Goal: Information Seeking & Learning: Learn about a topic

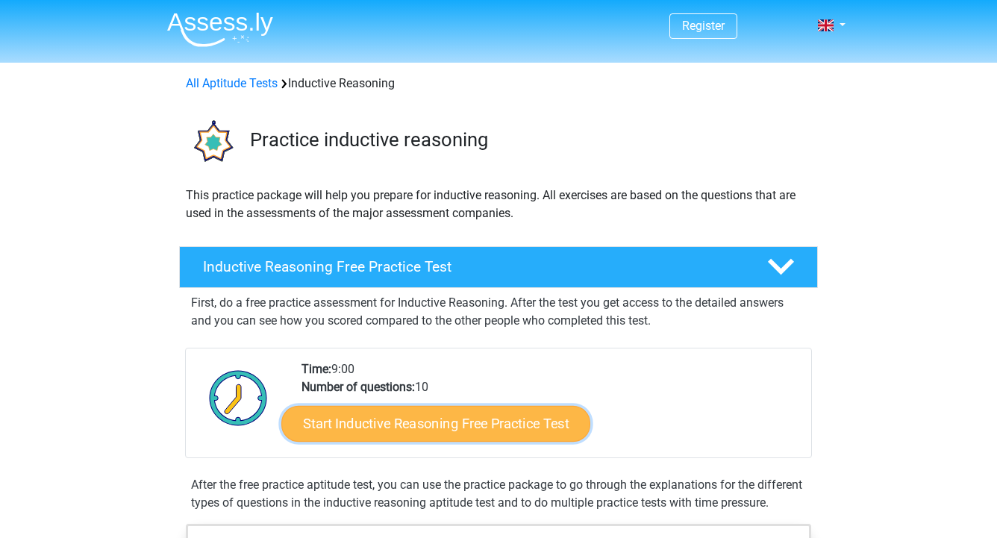
click at [378, 414] on link "Start Inductive Reasoning Free Practice Test" at bounding box center [435, 423] width 309 height 36
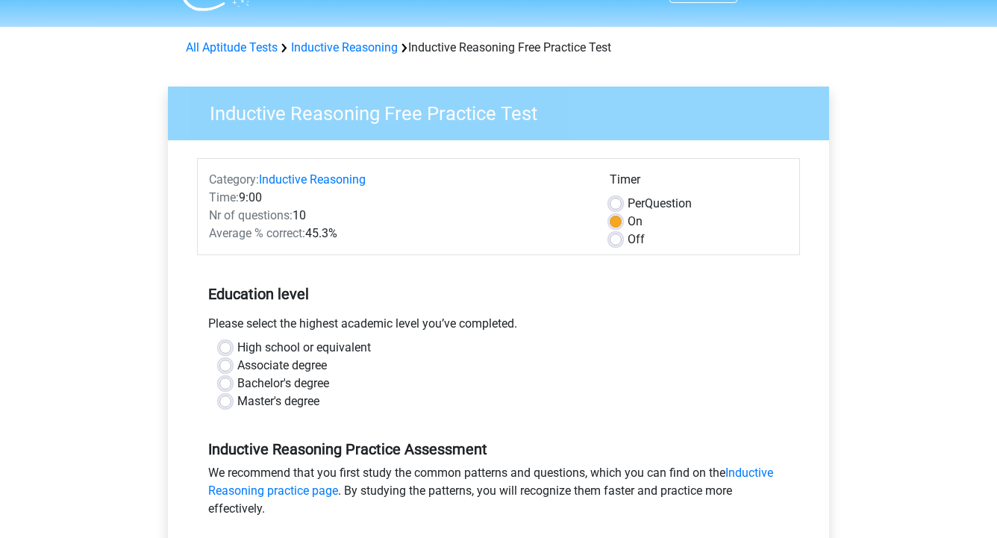
scroll to position [50, 0]
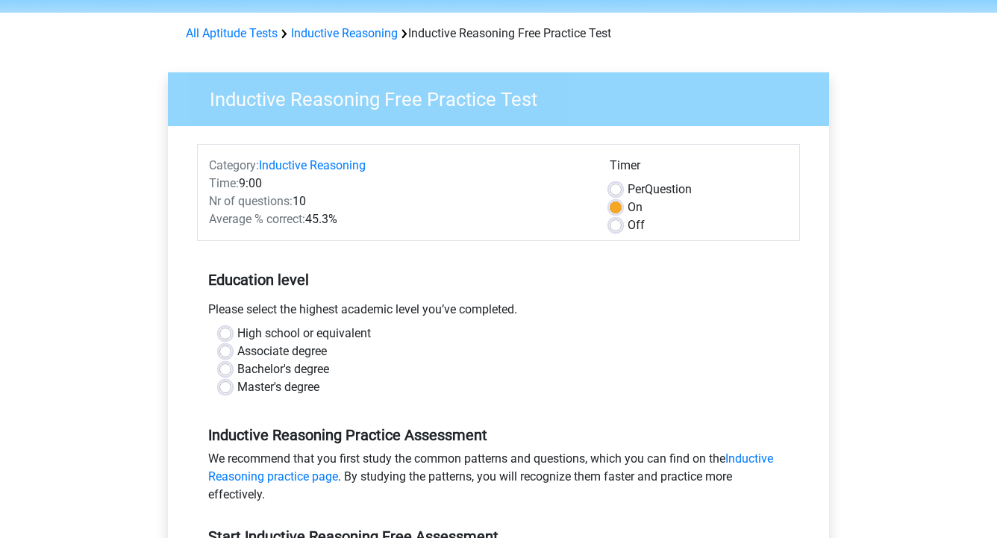
click at [274, 390] on label "Master's degree" at bounding box center [278, 387] width 82 height 18
click at [231, 390] on input "Master's degree" at bounding box center [225, 385] width 12 height 15
radio input "true"
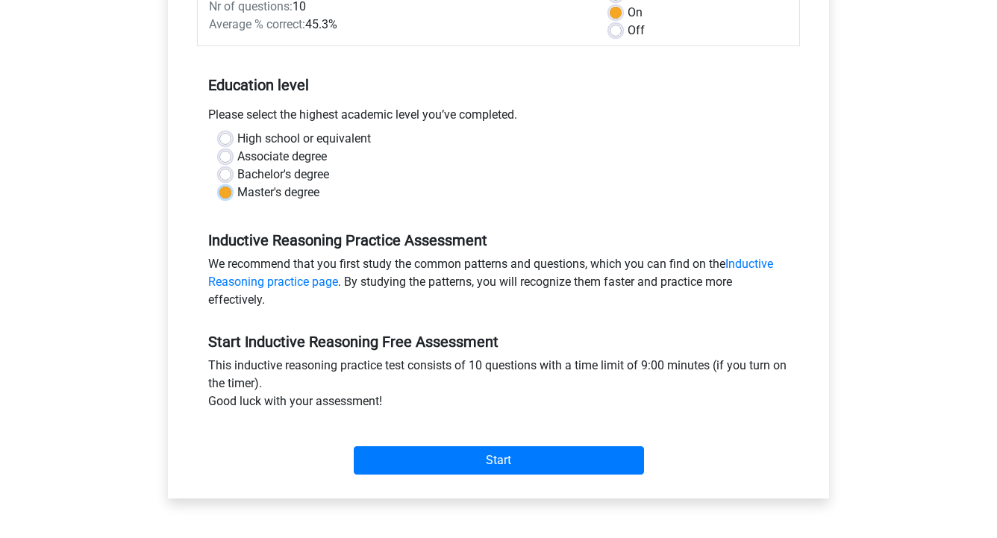
scroll to position [208, 0]
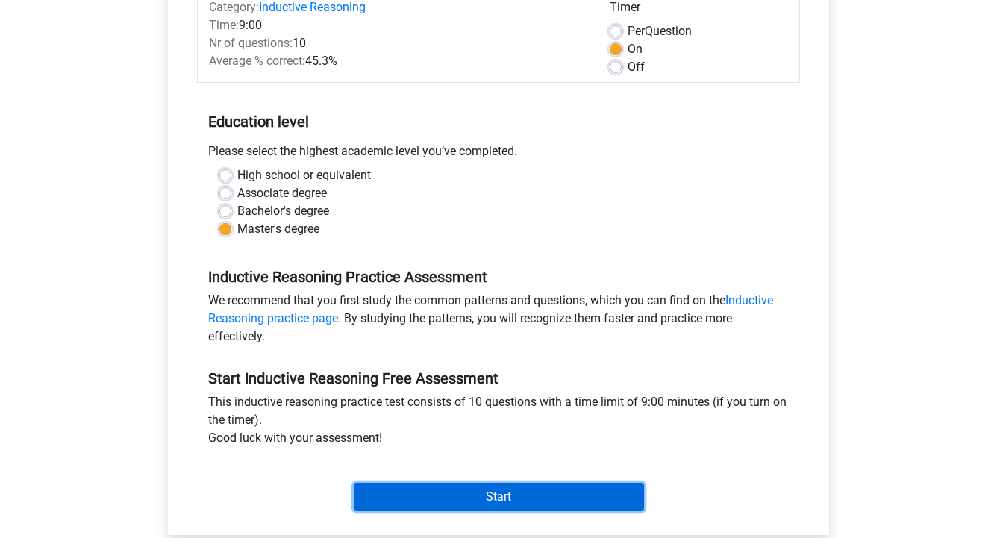
click at [505, 505] on input "Start" at bounding box center [499, 497] width 290 height 28
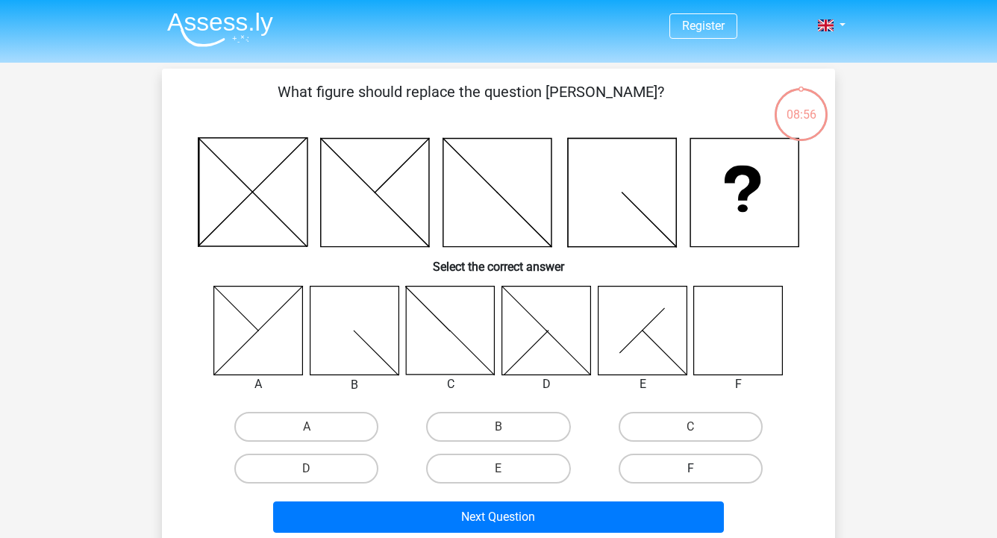
click at [655, 463] on label "F" at bounding box center [691, 469] width 144 height 30
click at [690, 469] on input "F" at bounding box center [695, 474] width 10 height 10
radio input "true"
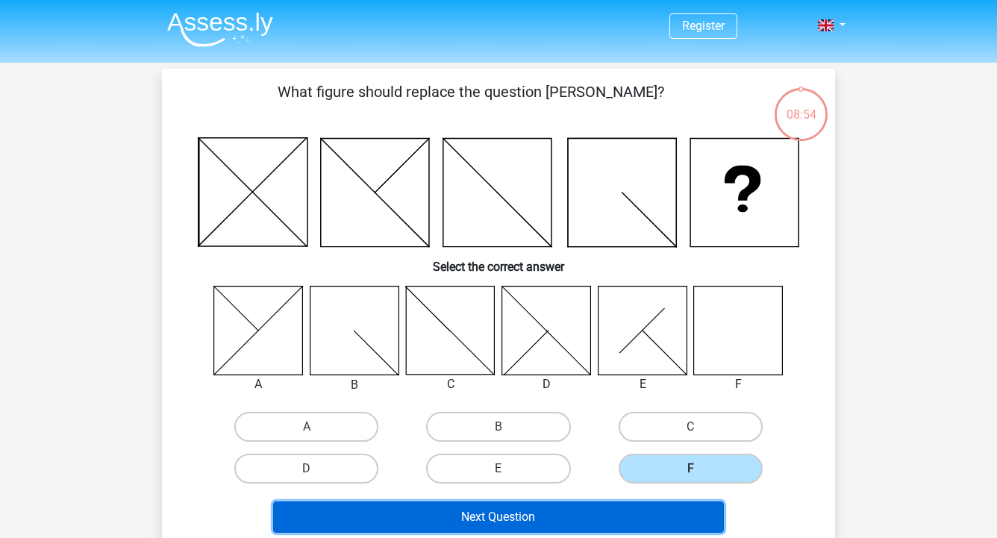
click at [508, 517] on button "Next Question" at bounding box center [499, 517] width 452 height 31
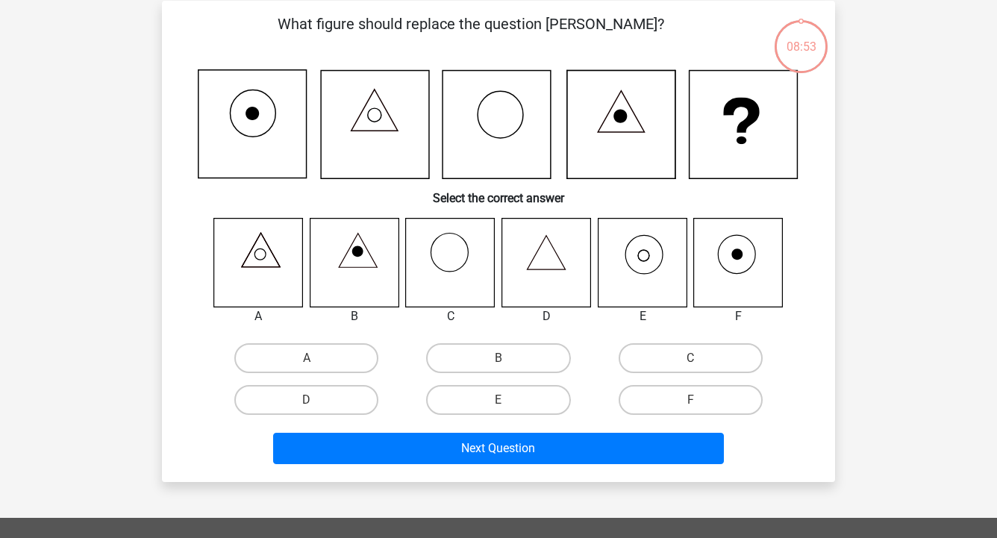
scroll to position [69, 0]
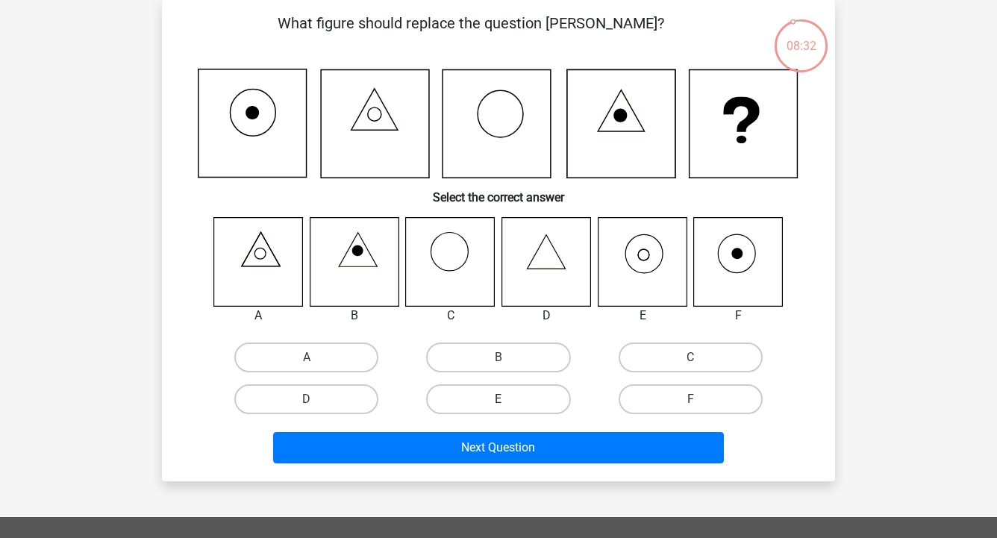
click at [517, 393] on label "E" at bounding box center [498, 399] width 144 height 30
click at [508, 399] on input "E" at bounding box center [504, 404] width 10 height 10
radio input "true"
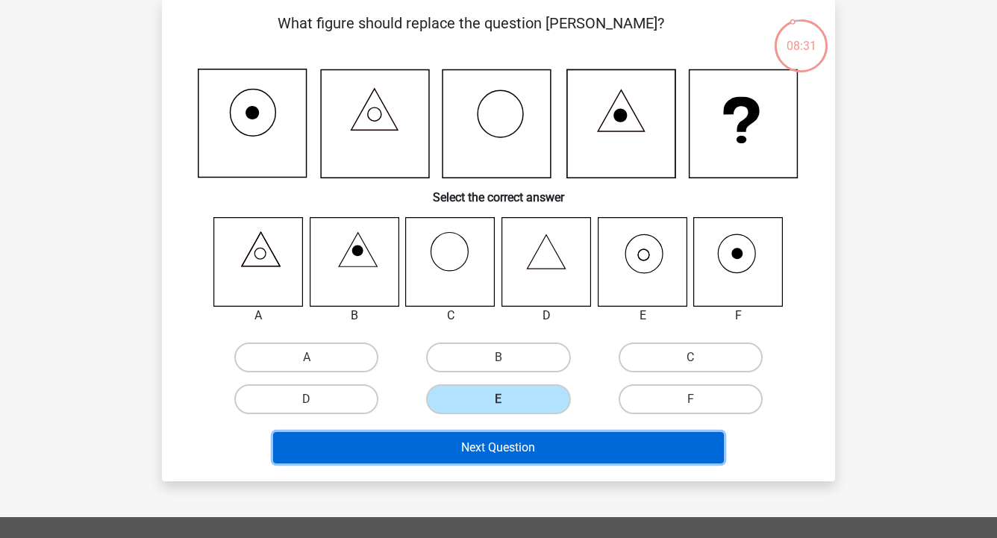
click at [501, 452] on button "Next Question" at bounding box center [499, 447] width 452 height 31
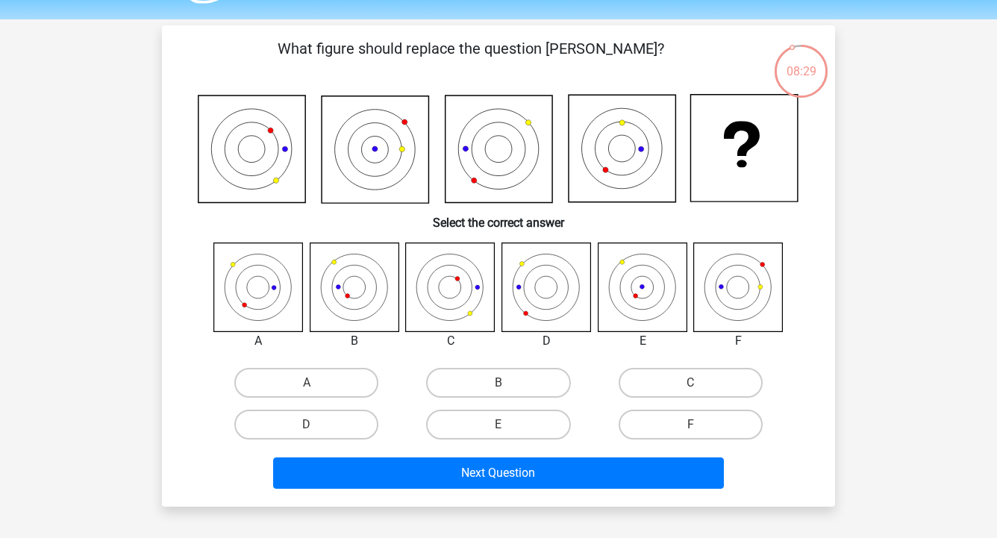
scroll to position [42, 0]
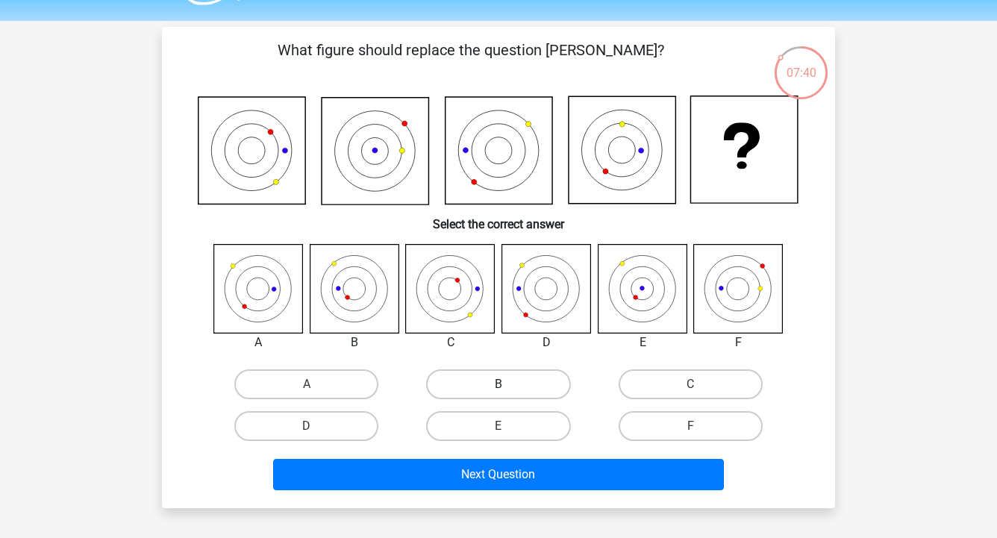
click at [498, 380] on label "B" at bounding box center [498, 384] width 144 height 30
click at [499, 384] on input "B" at bounding box center [504, 389] width 10 height 10
radio input "true"
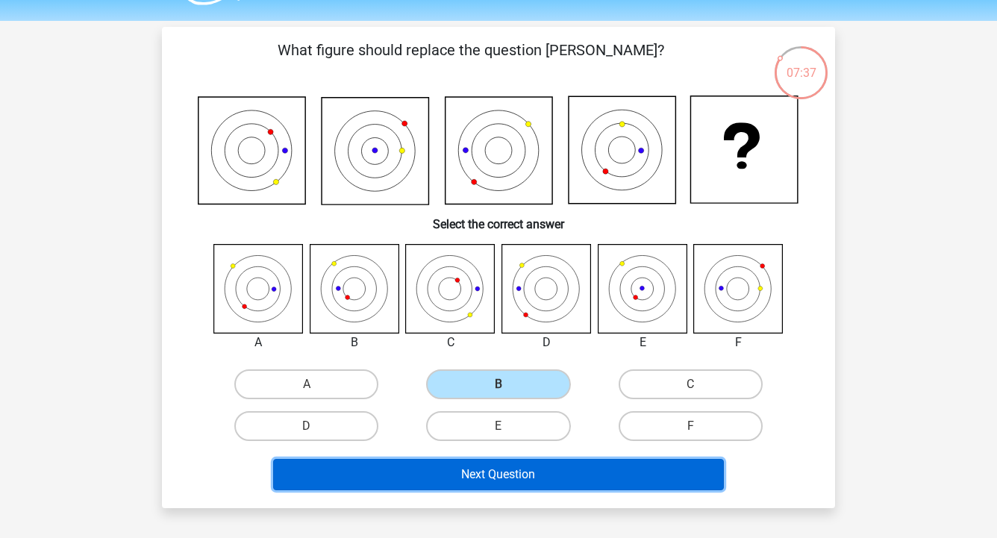
click at [501, 476] on button "Next Question" at bounding box center [499, 474] width 452 height 31
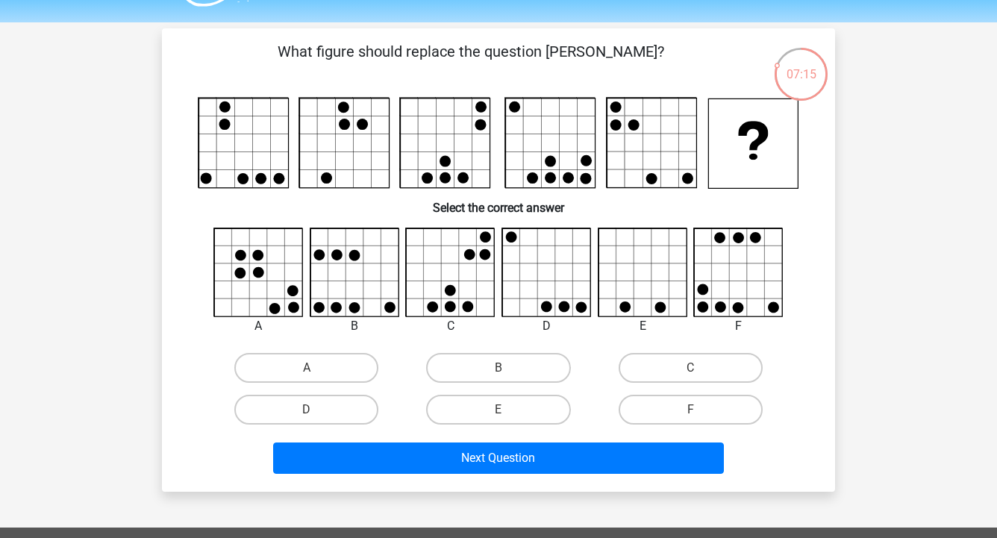
scroll to position [43, 0]
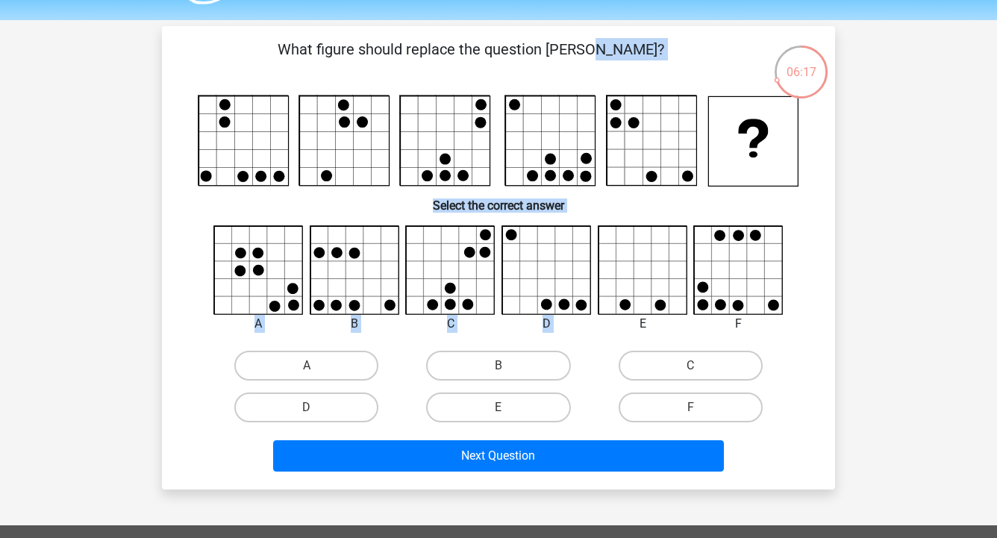
drag, startPoint x: 173, startPoint y: 42, endPoint x: 581, endPoint y: 228, distance: 447.9
click at [581, 228] on div "What figure should replace the question [PERSON_NAME]?" at bounding box center [498, 258] width 661 height 440
click at [152, 278] on div "06:14 Question 4 of 10 Question category: inductive reasoning set 1 What figure…" at bounding box center [498, 258] width 697 height 464
click at [498, 291] on div at bounding box center [546, 270] width 113 height 90
click at [679, 372] on label "C" at bounding box center [691, 366] width 144 height 30
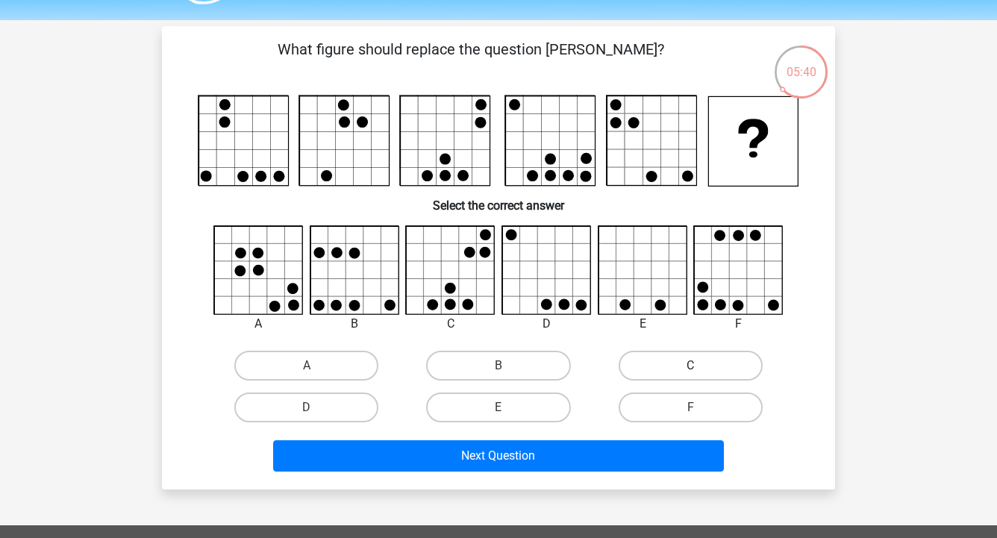
click at [690, 372] on input "C" at bounding box center [695, 371] width 10 height 10
radio input "true"
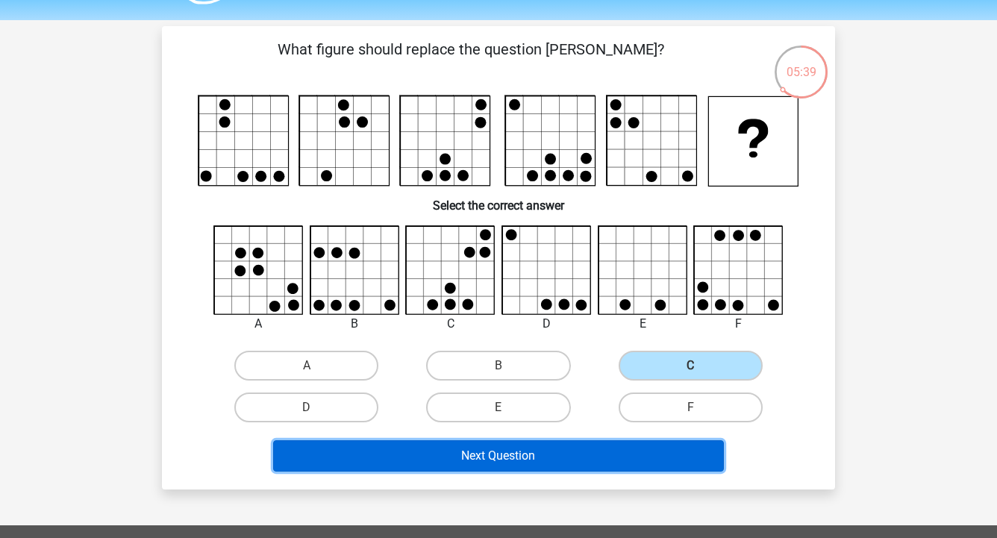
click at [517, 452] on button "Next Question" at bounding box center [499, 455] width 452 height 31
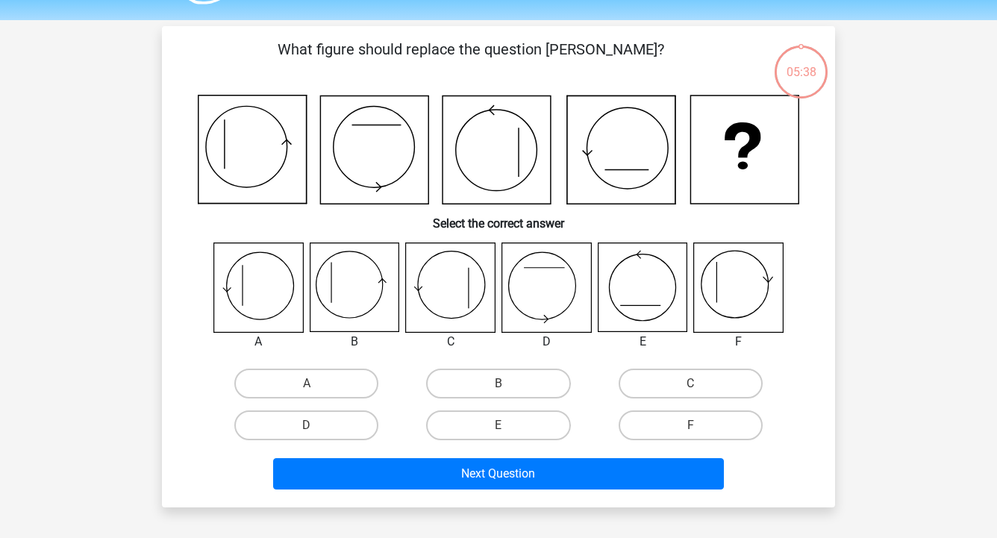
scroll to position [69, 0]
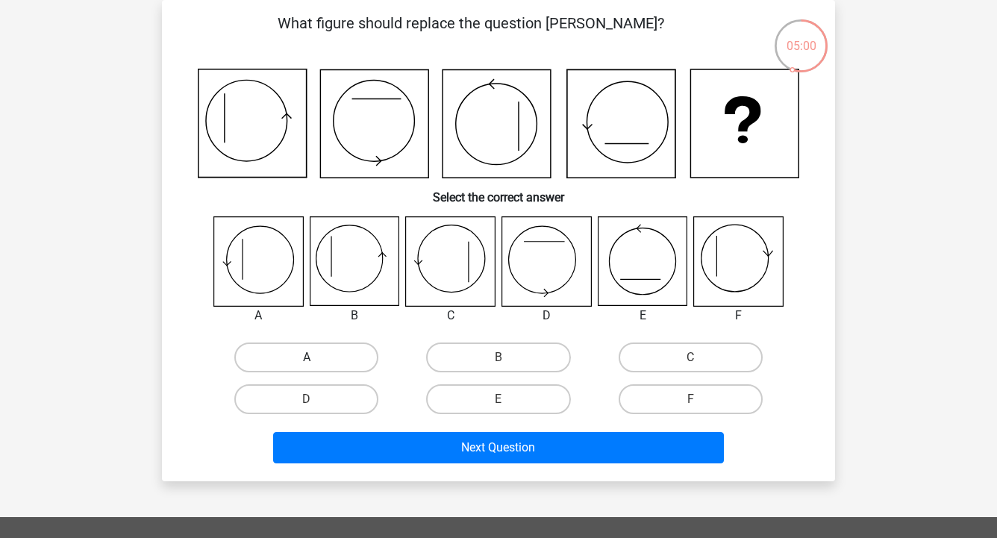
click at [301, 350] on label "A" at bounding box center [306, 358] width 144 height 30
click at [307, 358] on input "A" at bounding box center [312, 363] width 10 height 10
radio input "true"
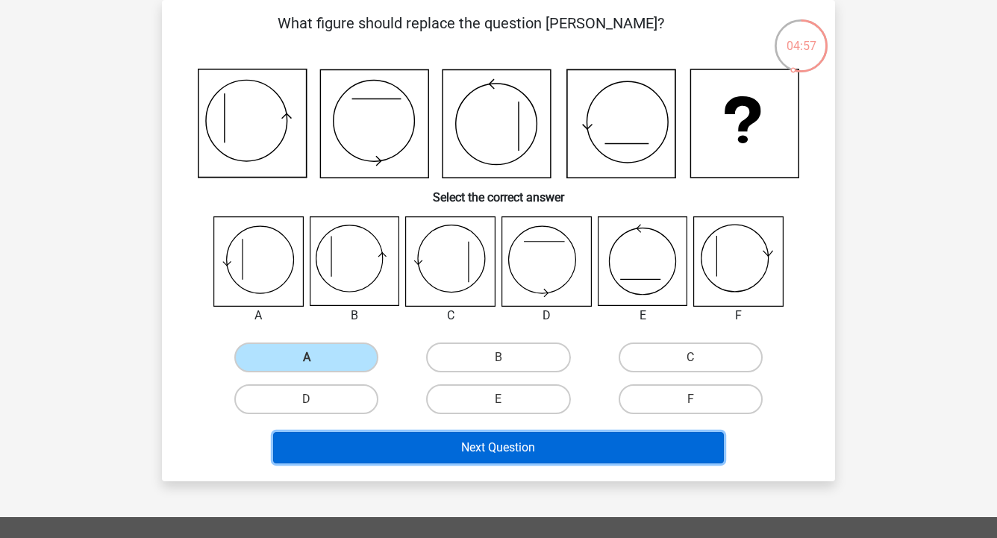
click at [639, 438] on button "Next Question" at bounding box center [499, 447] width 452 height 31
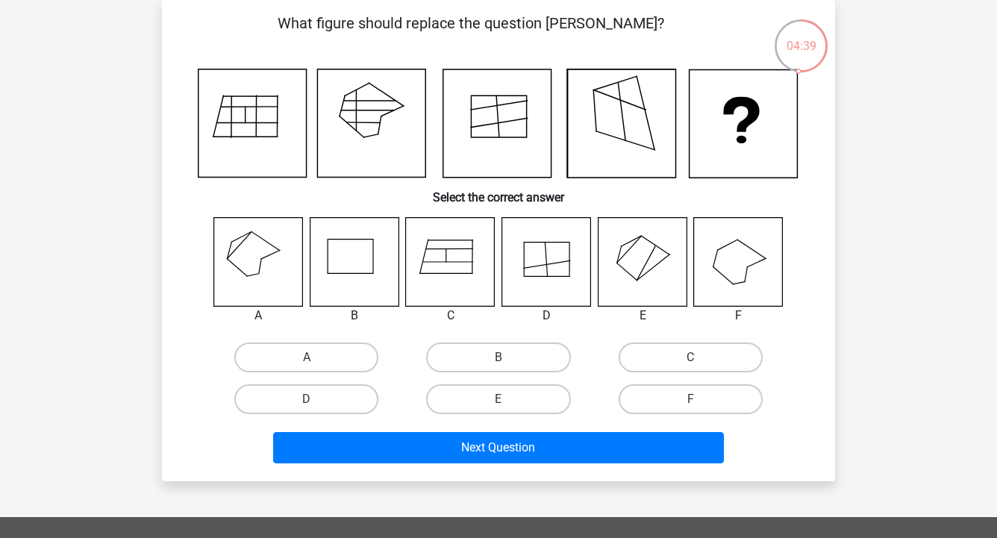
click at [312, 363] on input "A" at bounding box center [312, 363] width 10 height 10
radio input "true"
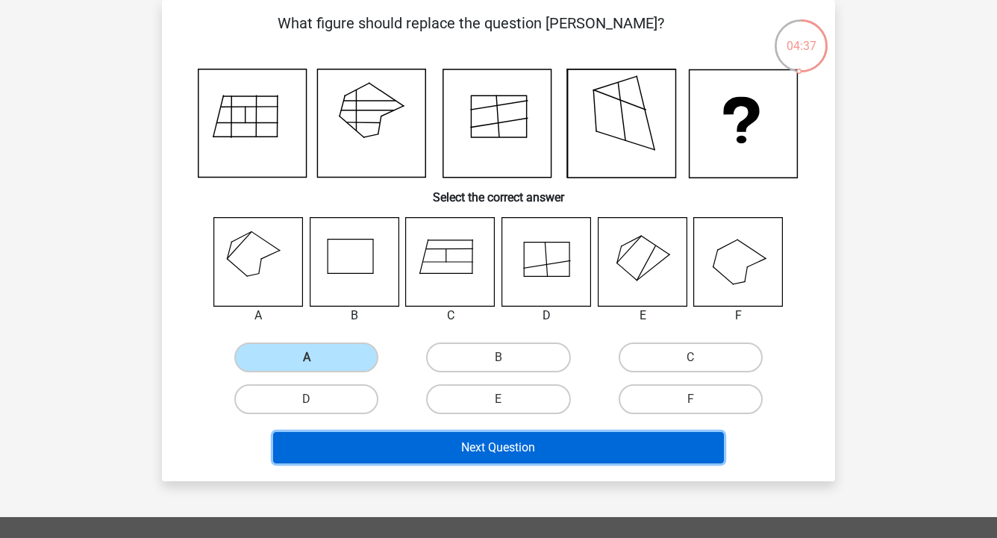
click at [419, 452] on button "Next Question" at bounding box center [499, 447] width 452 height 31
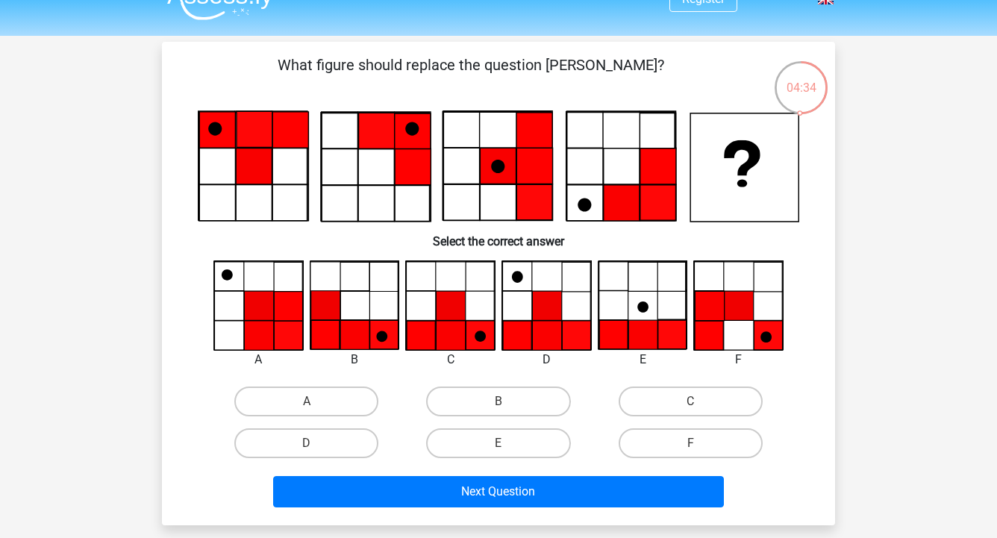
scroll to position [32, 0]
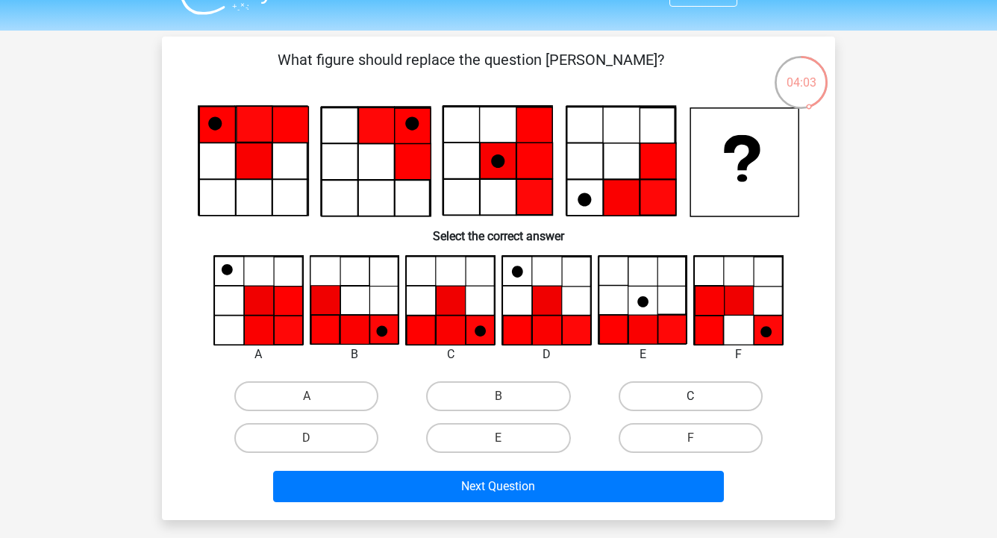
click at [657, 394] on label "C" at bounding box center [691, 396] width 144 height 30
click at [690, 396] on input "C" at bounding box center [695, 401] width 10 height 10
radio input "true"
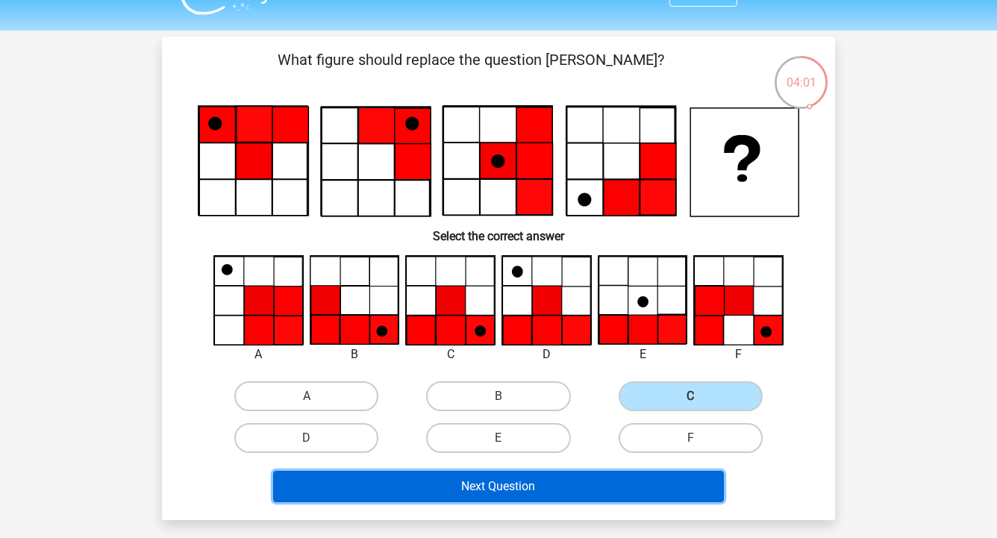
click at [514, 478] on button "Next Question" at bounding box center [499, 486] width 452 height 31
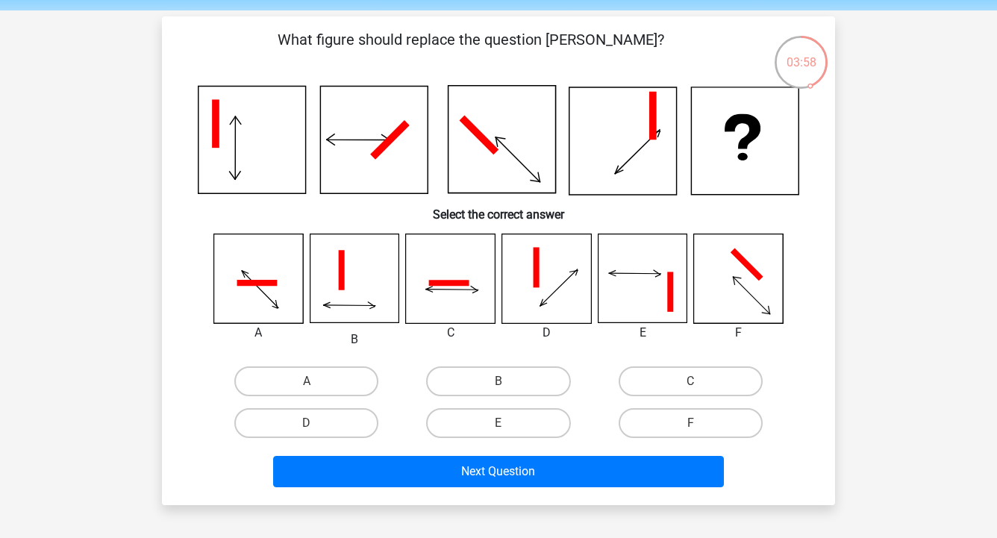
scroll to position [65, 0]
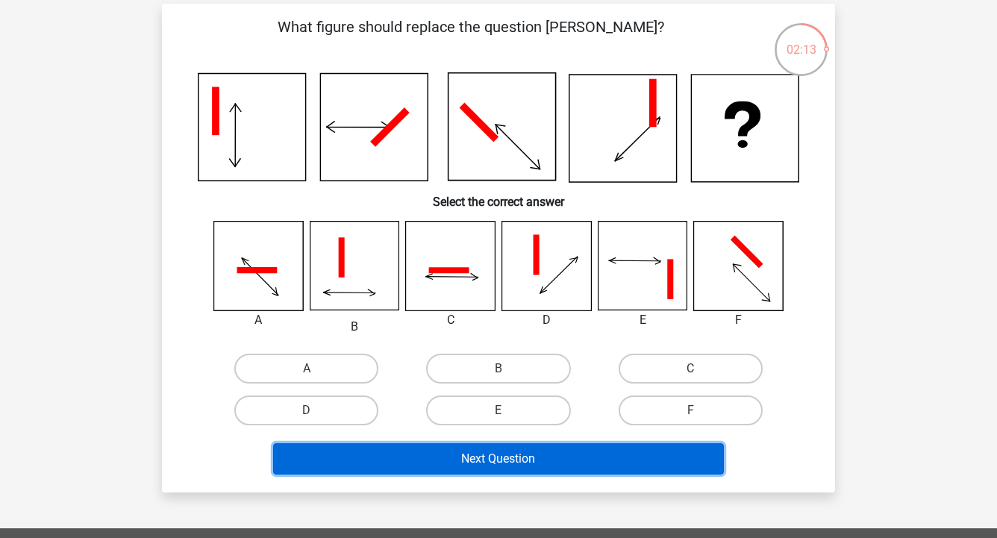
click at [503, 463] on button "Next Question" at bounding box center [499, 458] width 452 height 31
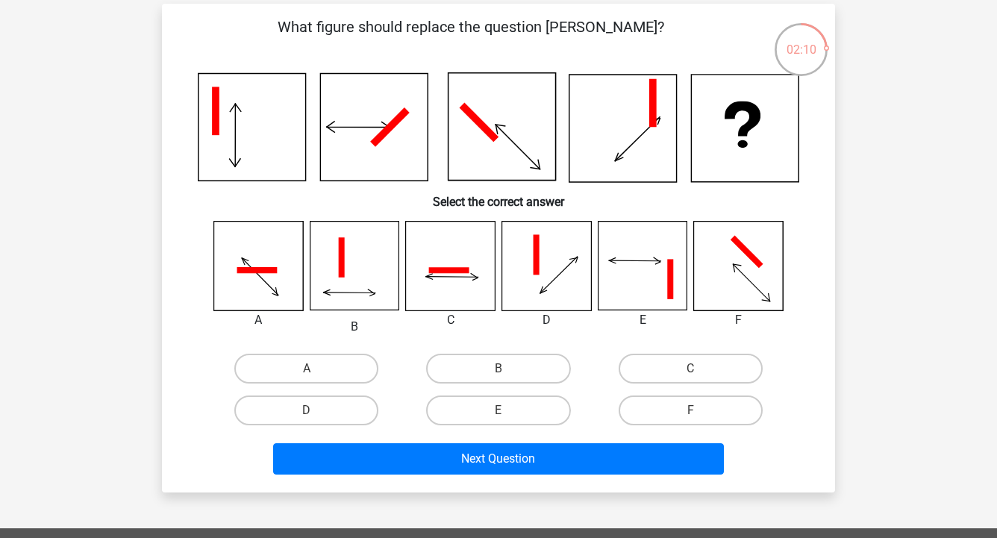
click at [464, 259] on icon at bounding box center [450, 266] width 89 height 89
click at [455, 287] on icon at bounding box center [450, 266] width 89 height 89
click at [699, 369] on input "C" at bounding box center [695, 374] width 10 height 10
radio input "true"
click at [664, 362] on label "C" at bounding box center [691, 369] width 144 height 30
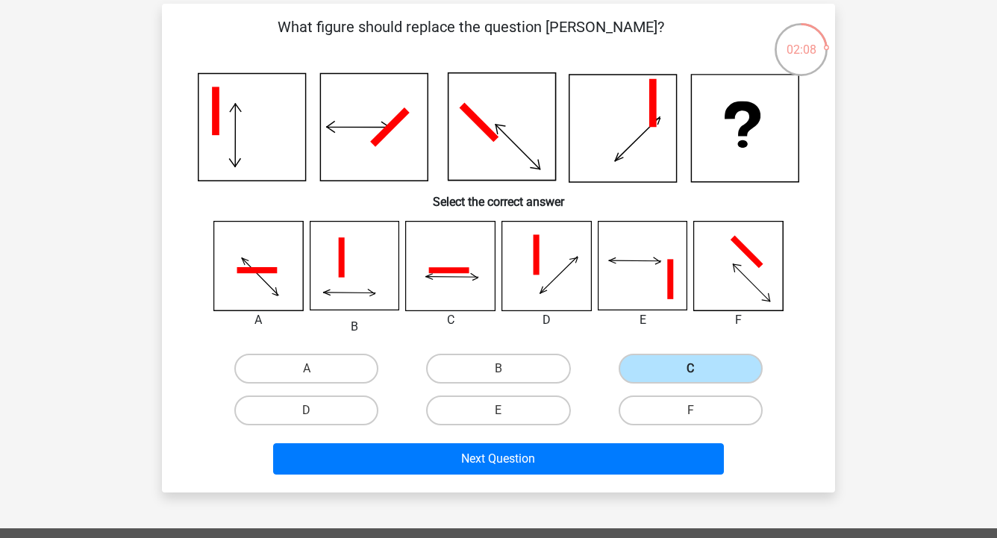
click at [690, 369] on input "C" at bounding box center [695, 374] width 10 height 10
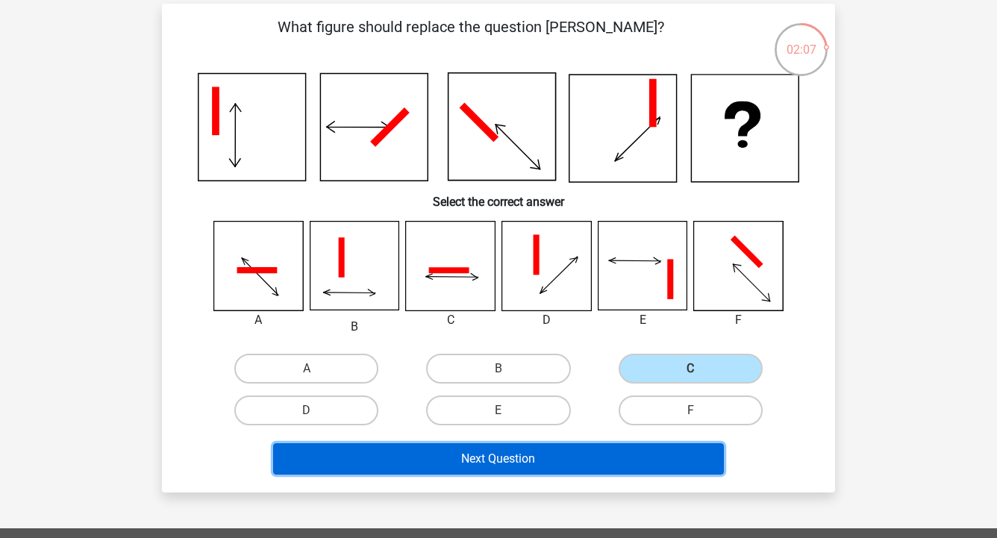
click at [548, 454] on button "Next Question" at bounding box center [499, 458] width 452 height 31
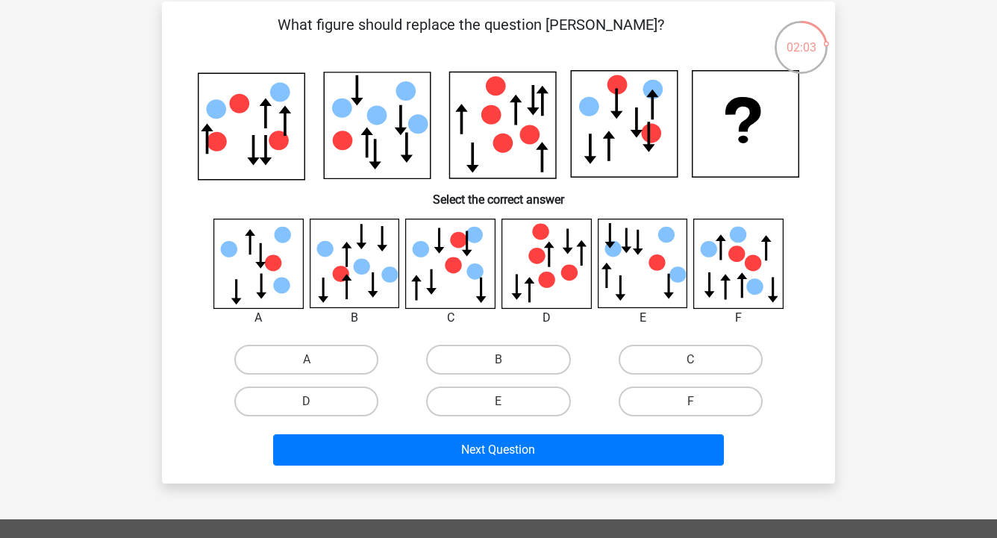
scroll to position [71, 0]
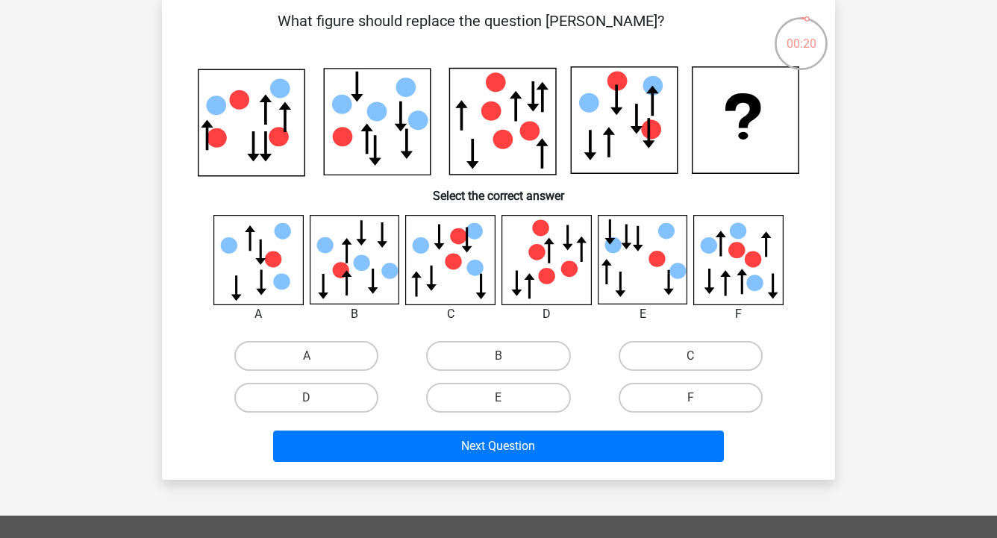
click at [373, 249] on icon at bounding box center [354, 259] width 89 height 89
click at [348, 260] on icon at bounding box center [354, 259] width 89 height 89
click at [524, 352] on label "B" at bounding box center [498, 356] width 144 height 30
click at [508, 356] on input "B" at bounding box center [504, 361] width 10 height 10
radio input "true"
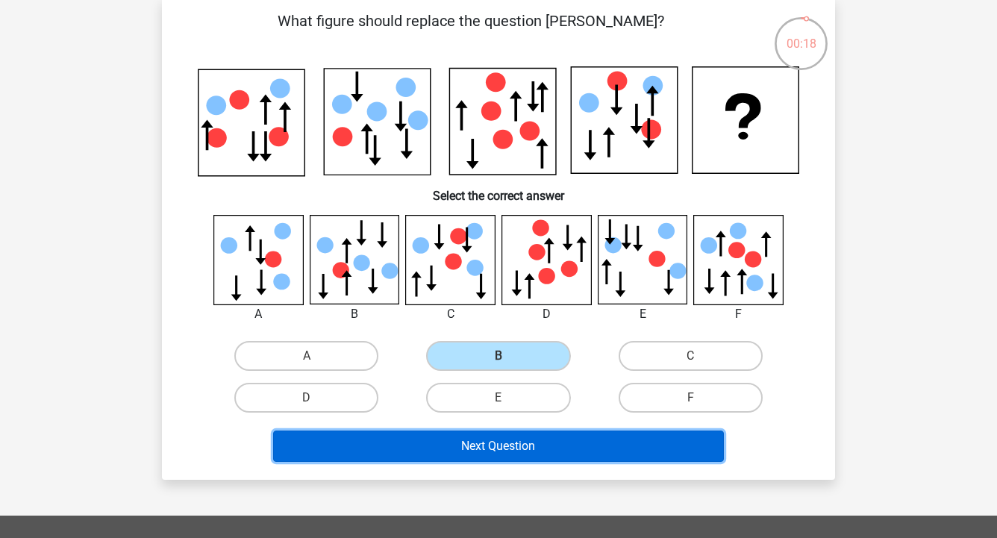
click at [490, 452] on button "Next Question" at bounding box center [499, 446] width 452 height 31
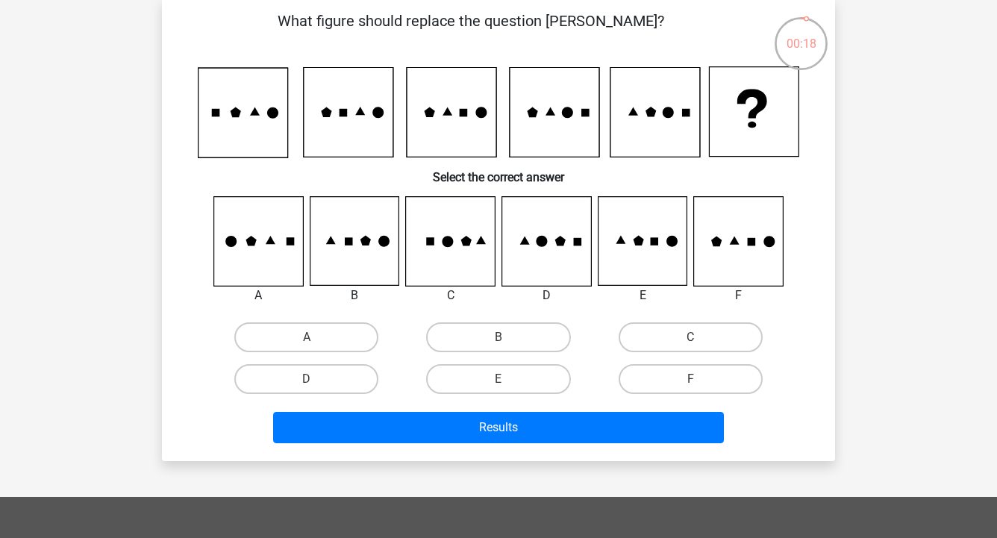
scroll to position [69, 0]
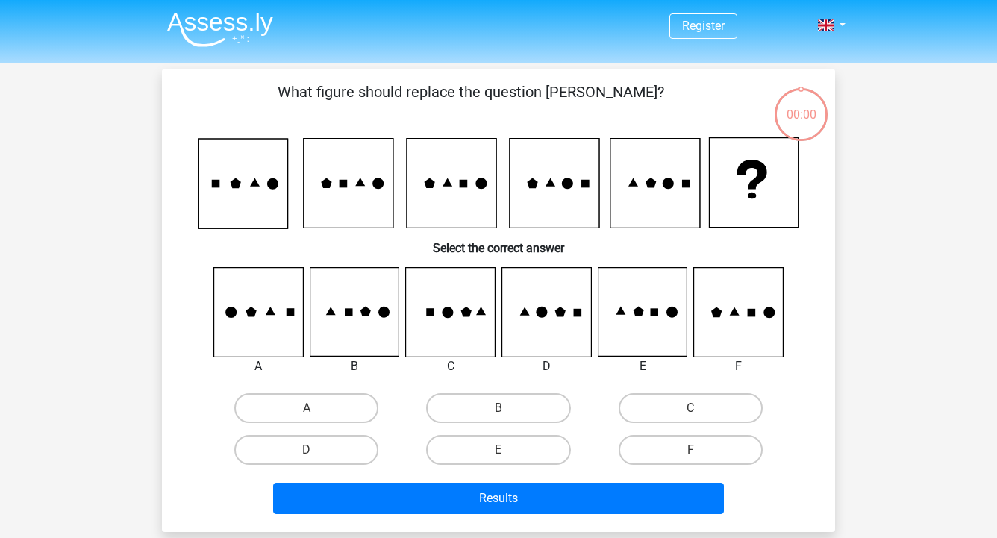
scroll to position [69, 0]
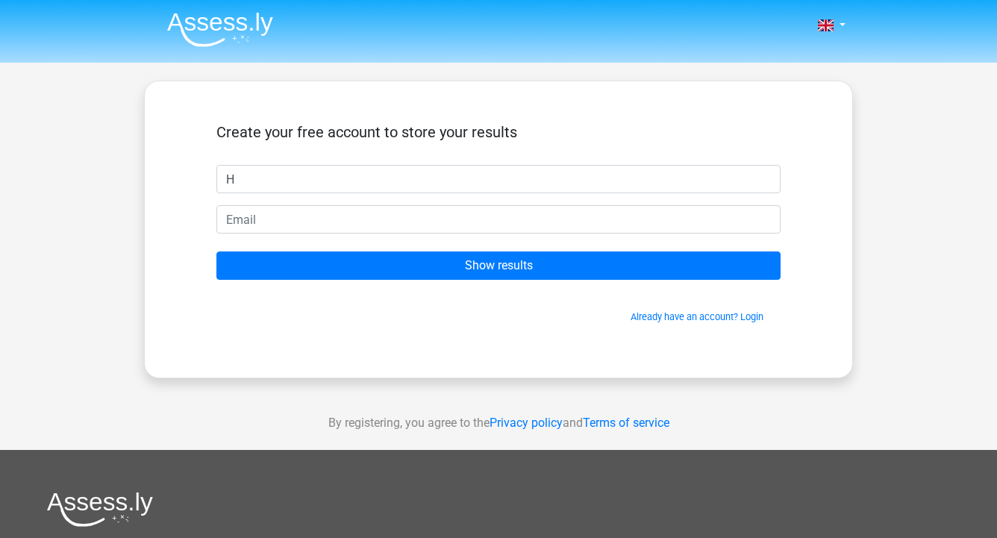
type input "[PERSON_NAME]"
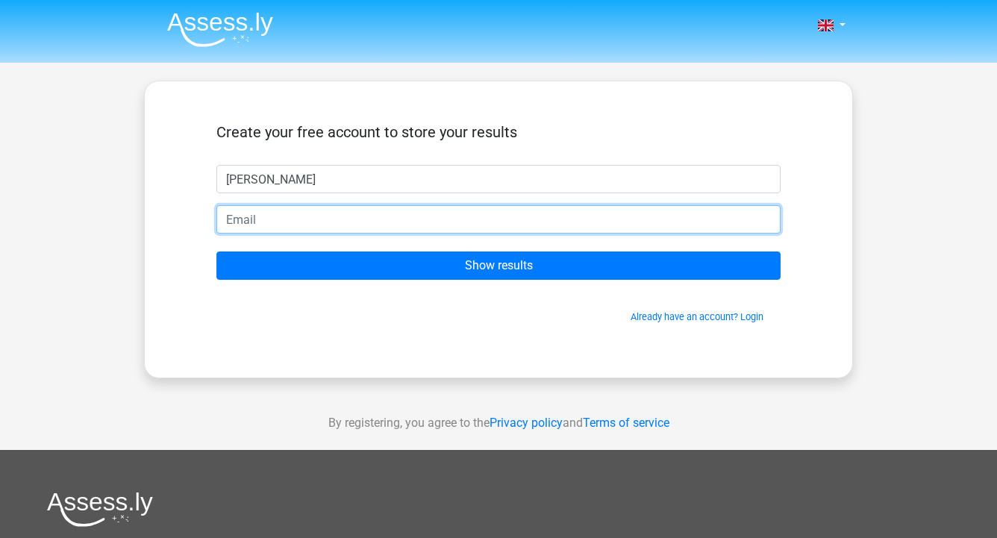
click at [284, 221] on input "email" at bounding box center [498, 219] width 564 height 28
type input "[EMAIL_ADDRESS][DOMAIN_NAME]"
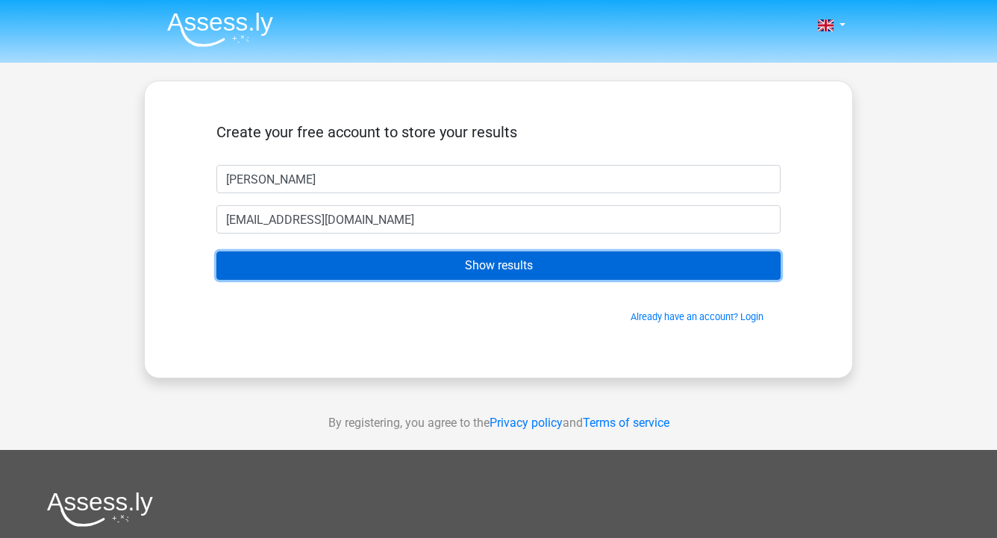
click at [346, 258] on input "Show results" at bounding box center [498, 266] width 564 height 28
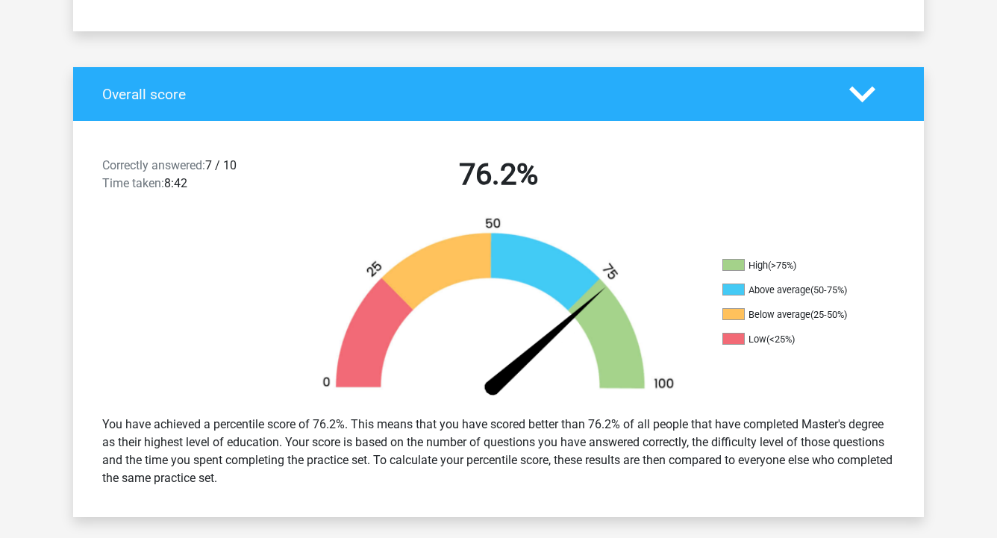
scroll to position [261, 0]
